Goal: Navigation & Orientation: Understand site structure

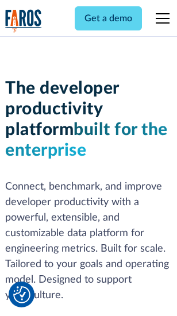
scroll to position [173, 0]
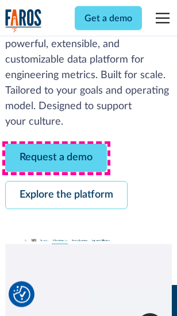
click at [56, 159] on link "Request a demo" at bounding box center [56, 158] width 102 height 28
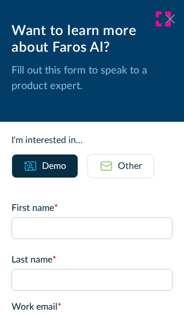
click at [166, 19] on icon at bounding box center [170, 18] width 9 height 9
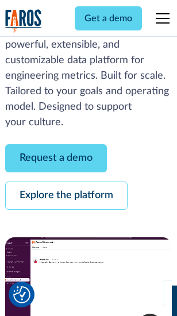
scroll to position [211, 0]
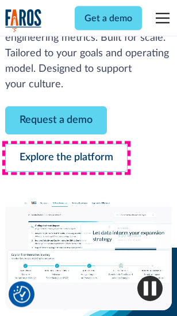
click at [66, 159] on link "Explore the platform" at bounding box center [66, 158] width 123 height 28
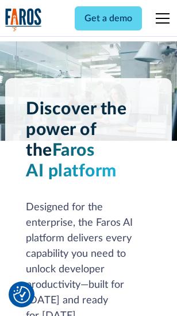
scroll to position [8771, 0]
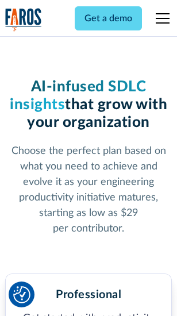
scroll to position [1829, 0]
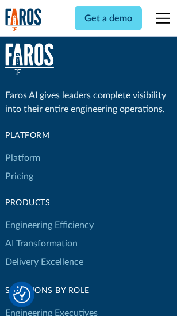
click at [22, 158] on link "Platform" at bounding box center [22, 158] width 35 height 18
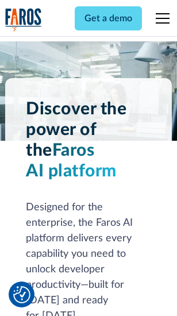
scroll to position [9140, 0]
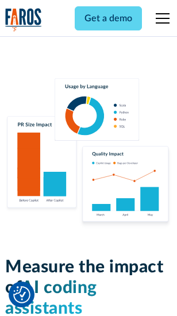
scroll to position [7189, 0]
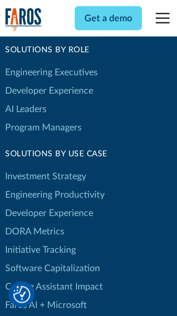
click at [35, 223] on link "DORA Metrics" at bounding box center [34, 232] width 59 height 18
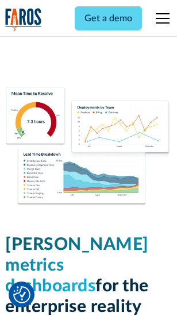
scroll to position [5099, 0]
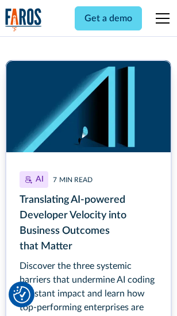
scroll to position [5159, 0]
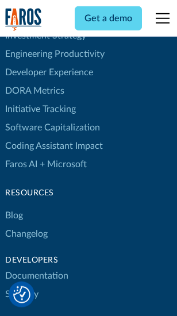
click at [26, 225] on link "Changelog" at bounding box center [26, 234] width 43 height 18
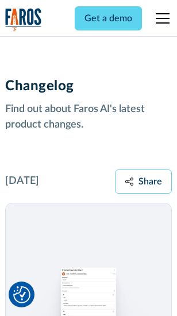
scroll to position [14116, 0]
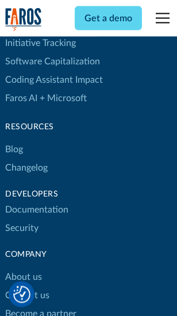
click at [23, 269] on link "About us" at bounding box center [23, 278] width 37 height 18
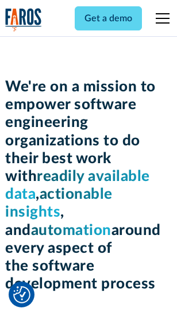
scroll to position [3984, 0]
